Goal: Information Seeking & Learning: Check status

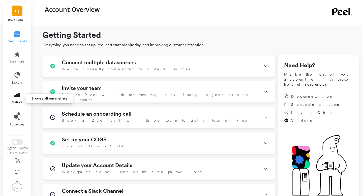
click at [14, 99] on link "metrics" at bounding box center [17, 99] width 19 height 12
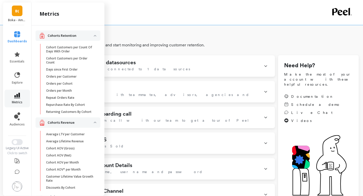
scroll to position [86, 0]
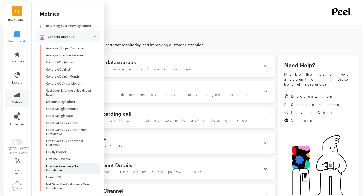
click at [73, 165] on p "Lifetime Revenue - Non Cumulative" at bounding box center [70, 168] width 48 height 8
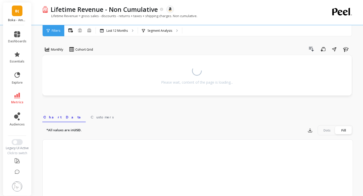
click at [20, 10] on link "B(" at bounding box center [17, 11] width 11 height 11
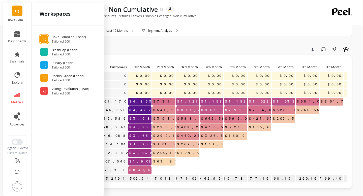
click at [18, 11] on span "B(" at bounding box center [17, 11] width 4 height 6
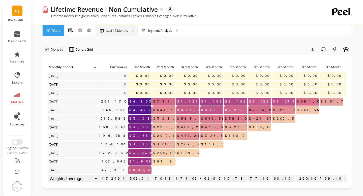
click at [126, 30] on p "Last 12 Months" at bounding box center [116, 31] width 21 height 4
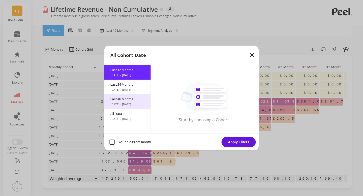
click at [123, 104] on span "[DATE] - [DATE]" at bounding box center [127, 104] width 34 height 4
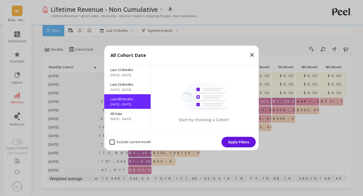
click at [231, 144] on button "Apply Filters" at bounding box center [239, 142] width 34 height 11
